Goal: Information Seeking & Learning: Learn about a topic

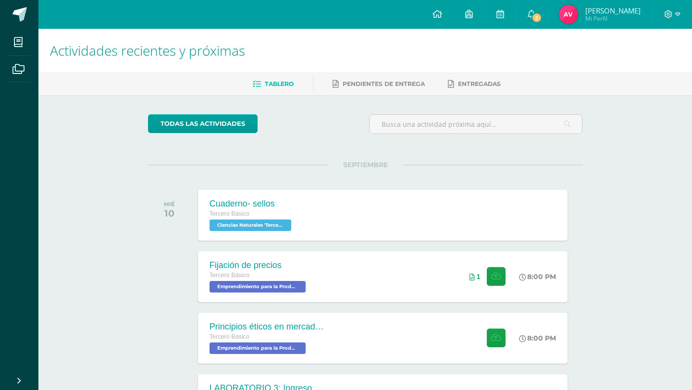
click at [255, 217] on div "Tercero Básico" at bounding box center [252, 214] width 84 height 11
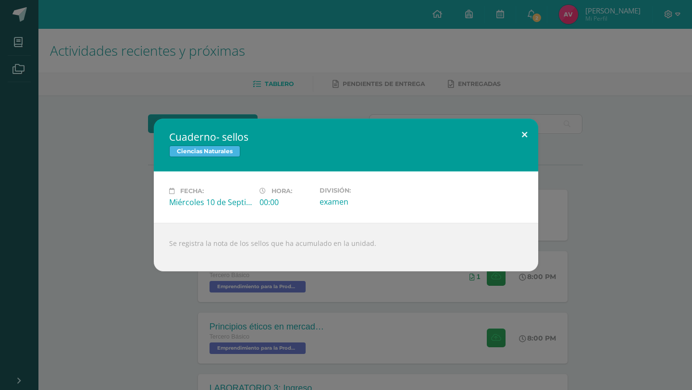
click at [523, 126] on button at bounding box center [524, 135] width 27 height 33
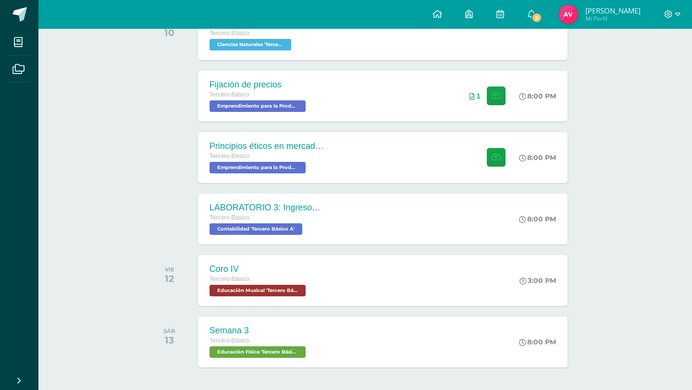
scroll to position [181, 0]
click at [421, 208] on div "LABORATORIO 3: Ingresos y deducciones laborales. Tercero Básico Contabilidad 'T…" at bounding box center [383, 218] width 374 height 51
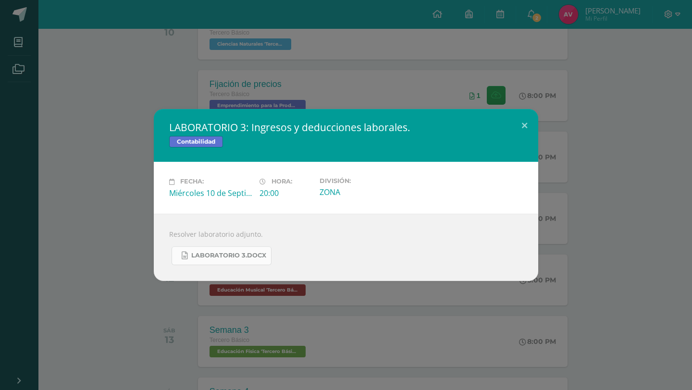
click at [249, 254] on span "LABORATORIO 3.docx" at bounding box center [228, 256] width 75 height 8
click at [513, 17] on div "LABORATORIO 3: Ingresos y deducciones laborales. Contabilidad Fecha: Miércoles …" at bounding box center [346, 195] width 692 height 390
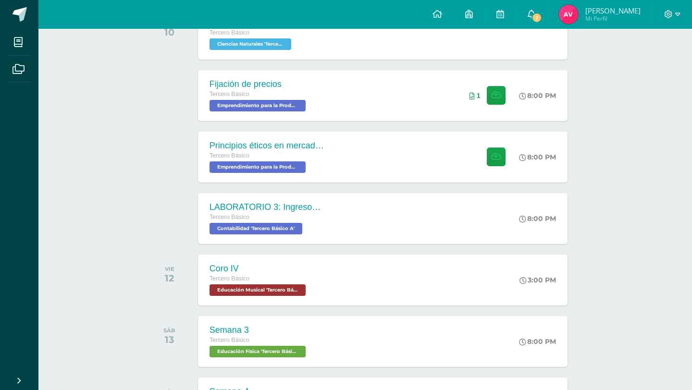
click at [536, 14] on icon at bounding box center [532, 14] width 8 height 9
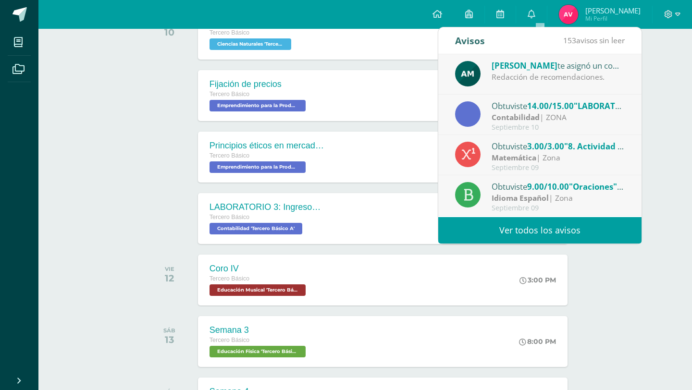
click at [560, 122] on div "Contabilidad | ZONA" at bounding box center [559, 117] width 134 height 11
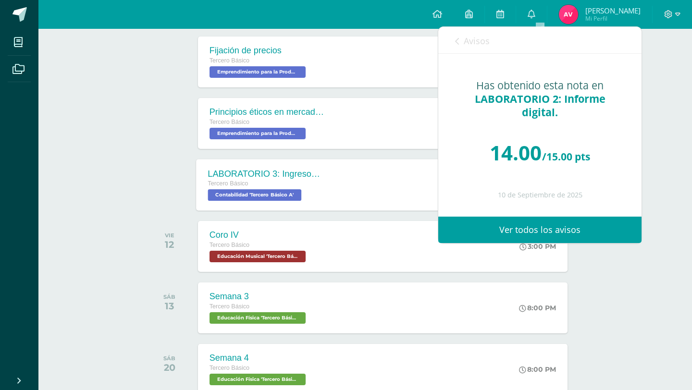
scroll to position [0, 0]
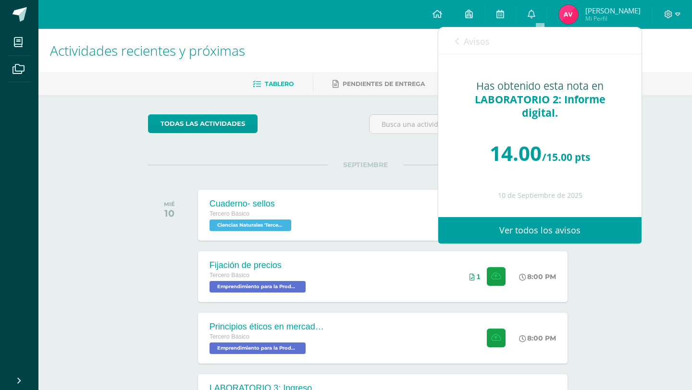
click at [220, 134] on div "todas las Actividades" at bounding box center [236, 127] width 185 height 27
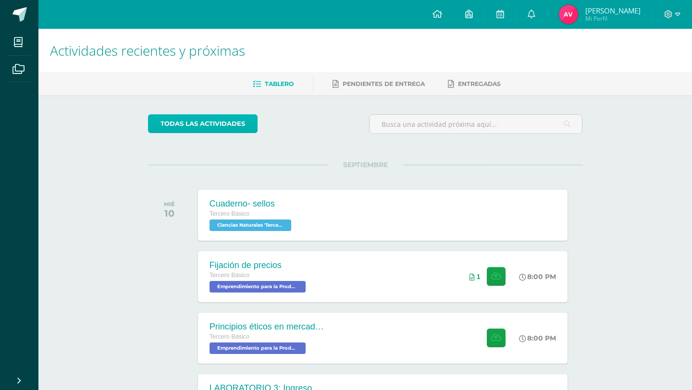
click at [220, 125] on link "todas las Actividades" at bounding box center [203, 123] width 110 height 19
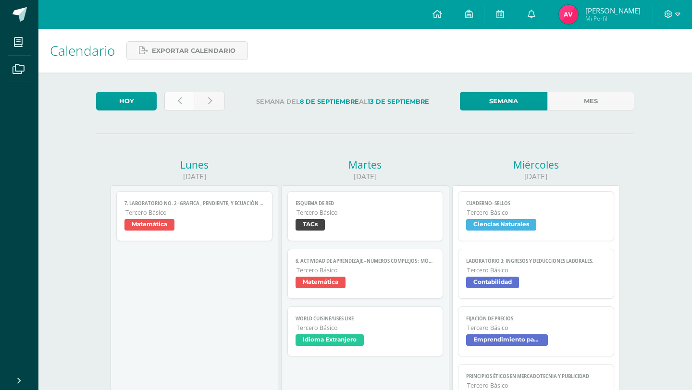
click at [182, 100] on link at bounding box center [179, 101] width 30 height 19
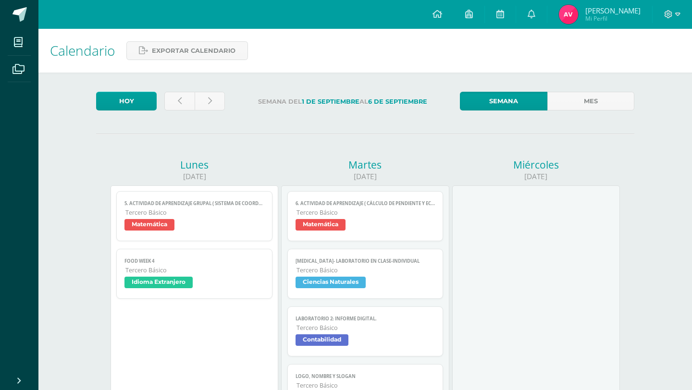
click at [355, 339] on span "Contabilidad" at bounding box center [366, 342] width 140 height 14
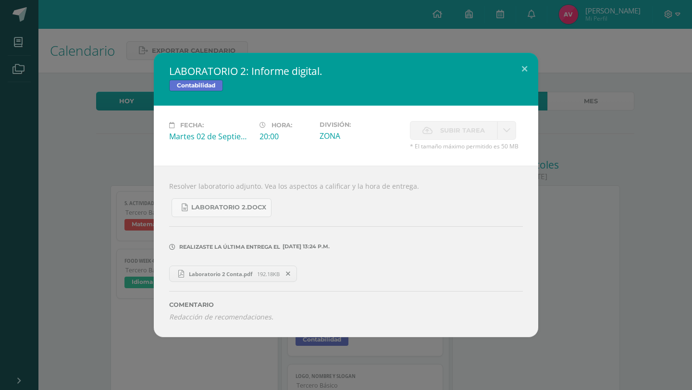
click at [216, 275] on span "Laboratorio 2 Conta.pdf" at bounding box center [220, 274] width 73 height 7
click at [533, 68] on button at bounding box center [524, 69] width 27 height 33
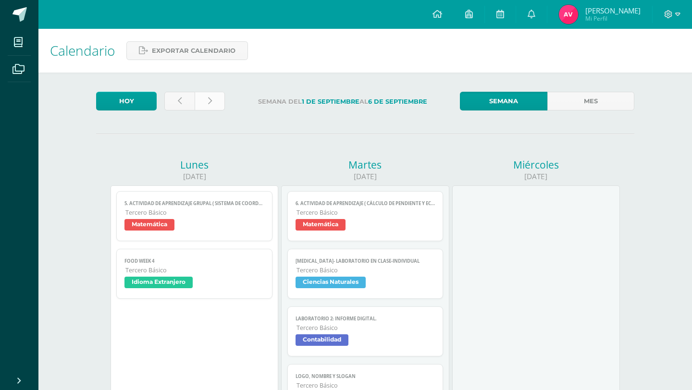
click at [208, 103] on icon at bounding box center [210, 101] width 4 height 8
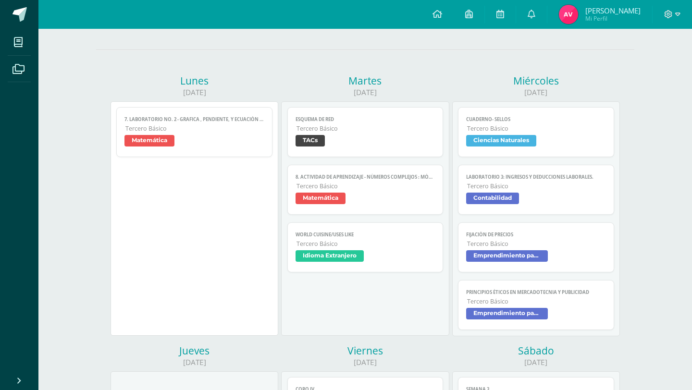
scroll to position [42, 0]
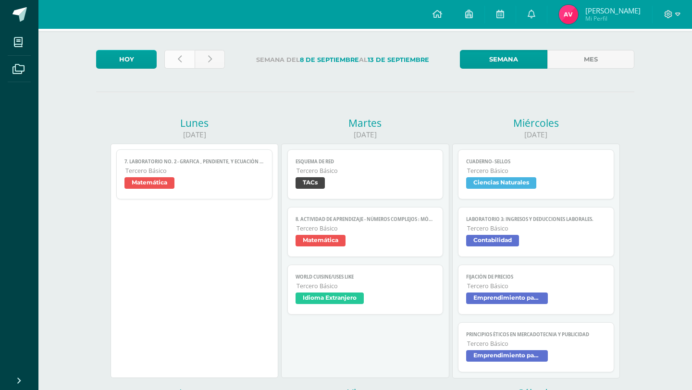
click at [187, 57] on link at bounding box center [179, 59] width 30 height 19
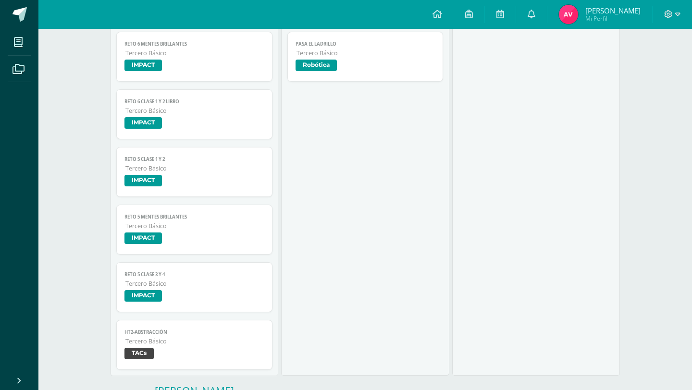
scroll to position [741, 0]
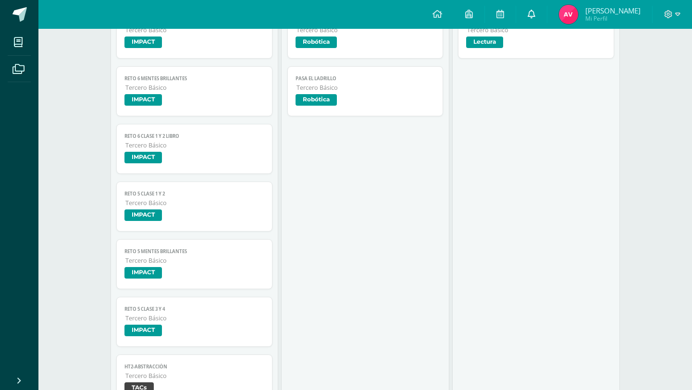
click at [543, 25] on link at bounding box center [531, 14] width 31 height 29
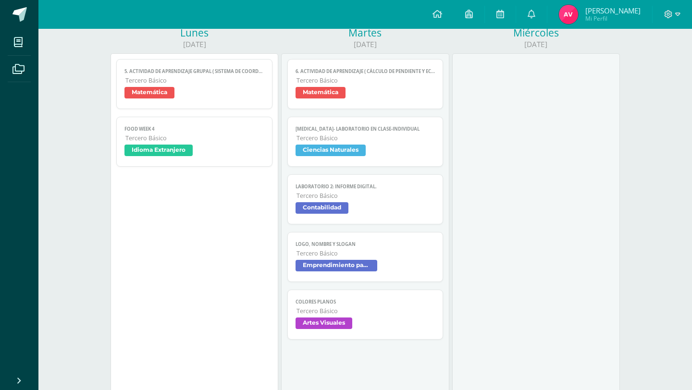
scroll to position [0, 0]
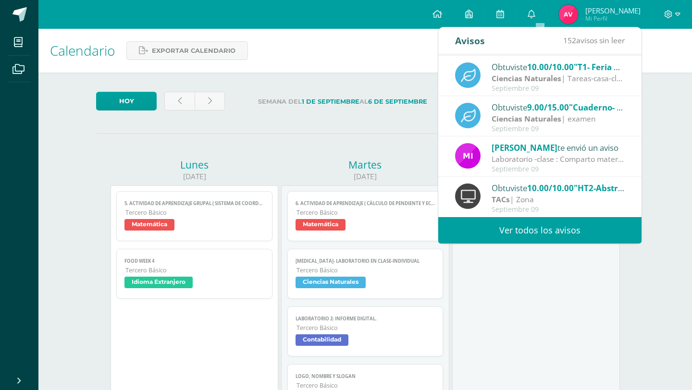
click at [495, 236] on link "Ver todos los avisos" at bounding box center [540, 230] width 203 height 26
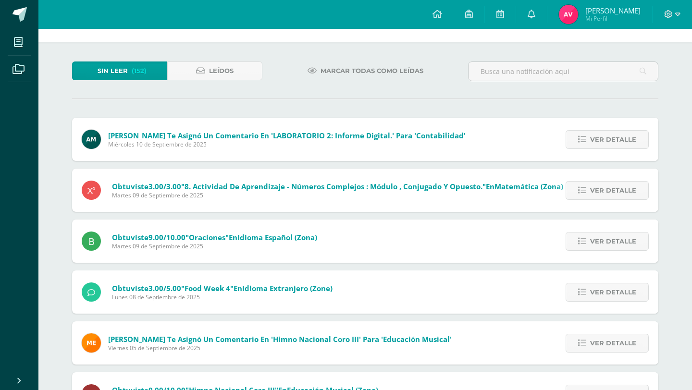
scroll to position [30, 0]
click at [237, 64] on link "Leídos" at bounding box center [214, 71] width 95 height 19
